Goal: Task Accomplishment & Management: Manage account settings

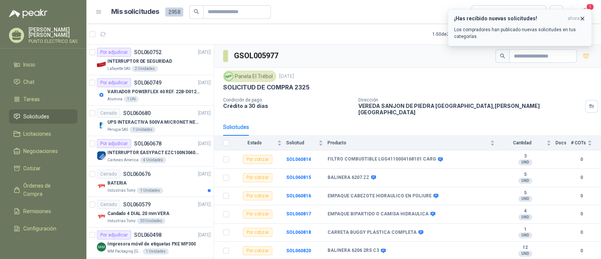
scroll to position [267, 0]
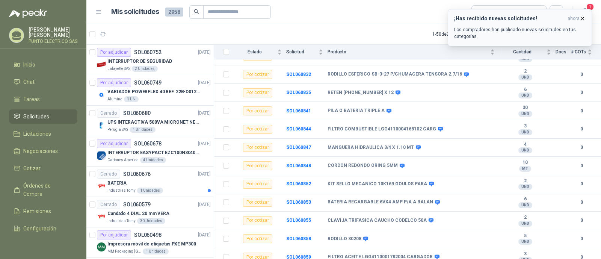
click at [584, 17] on icon "button" at bounding box center [582, 18] width 3 height 3
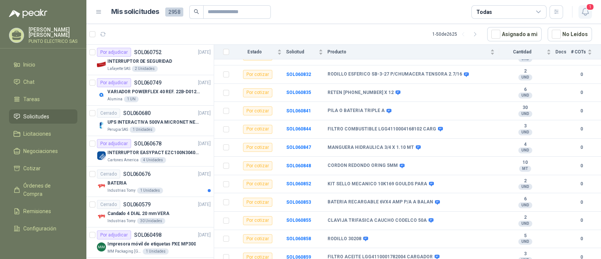
click at [590, 11] on button "1" at bounding box center [585, 12] width 14 height 14
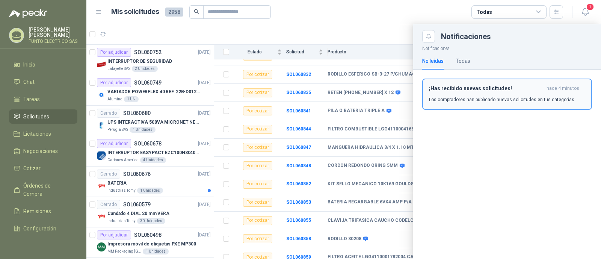
click at [489, 84] on button "¡Has recibido nuevas solicitudes! hace 4 minutos Los compradores han publicado …" at bounding box center [507, 93] width 170 height 31
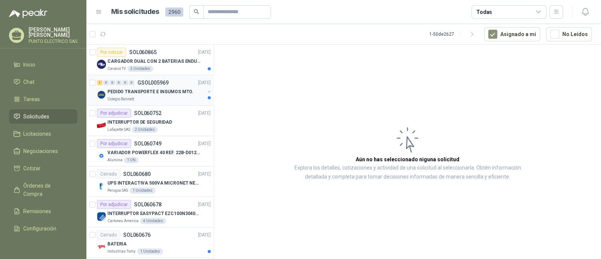
click at [166, 89] on p "PEDIDO TRANSPORTE E INSUMOS MTO." at bounding box center [150, 91] width 86 height 7
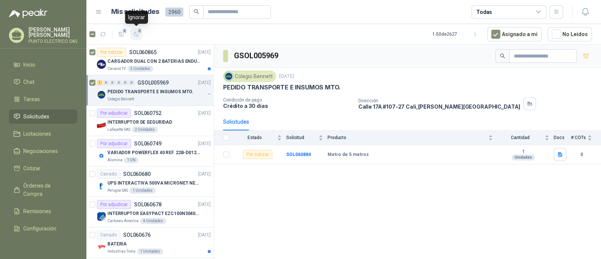
click at [136, 34] on icon "button" at bounding box center [136, 34] width 5 height 5
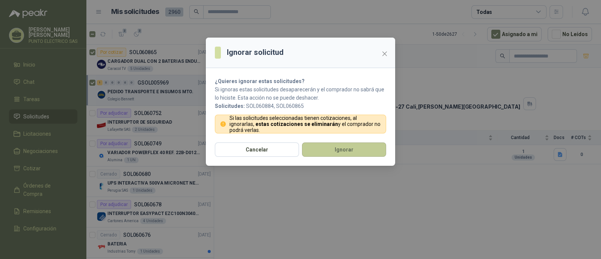
click at [358, 149] on button "Ignorar" at bounding box center [344, 149] width 84 height 14
